Goal: Transaction & Acquisition: Purchase product/service

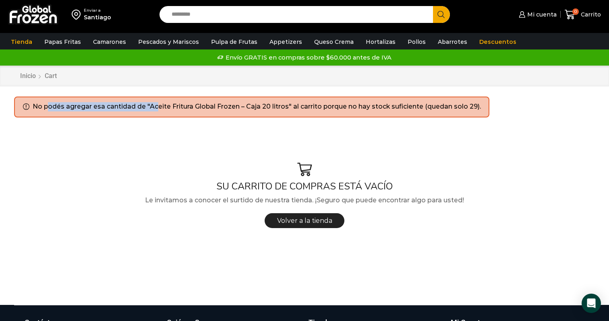
drag, startPoint x: 34, startPoint y: 107, endPoint x: 143, endPoint y: 105, distance: 109.1
click at [143, 105] on li "No podés agregar esa cantidad de "Aceite Fritura Global Frozen – Caja 20 litros…" at bounding box center [257, 106] width 448 height 9
copy li "No podés agregar esa cantidad de"
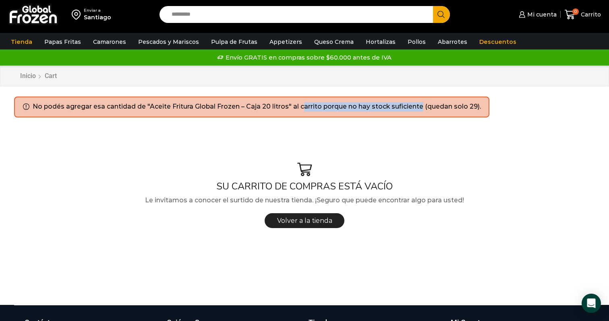
drag, startPoint x: 292, startPoint y: 106, endPoint x: 407, endPoint y: 105, distance: 114.7
click at [407, 105] on li "No podés agregar esa cantidad de "Aceite Fritura Global Frozen – Caja 20 litros…" at bounding box center [257, 106] width 448 height 9
drag, startPoint x: 422, startPoint y: 106, endPoint x: 348, endPoint y: 107, distance: 73.7
click at [348, 107] on li "No podés agregar esa cantidad de "Aceite Fritura Global Frozen – Caja 20 litros…" at bounding box center [257, 106] width 448 height 9
copy li "no hay stock suficiente"
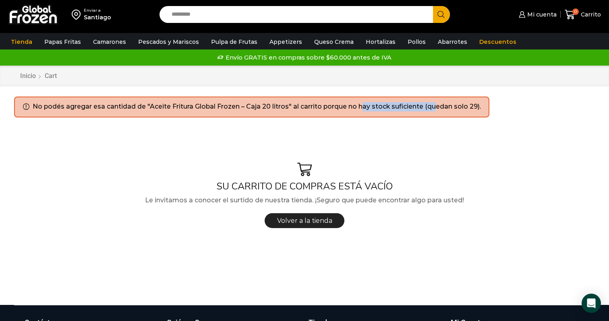
click at [289, 104] on li "No podés agregar esa cantidad de "Aceite Fritura Global Frozen – Caja 20 litros…" at bounding box center [257, 106] width 448 height 9
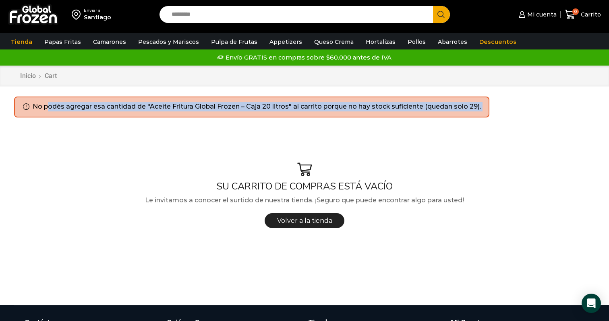
click at [289, 104] on li "No podés agregar esa cantidad de "Aceite Fritura Global Frozen – Caja 20 litros…" at bounding box center [257, 106] width 448 height 9
copy div "No podés agregar esa cantidad de "Aceite Fritura Global Frozen – Caja 20 litros…"
